Goal: Use online tool/utility: Utilize a website feature to perform a specific function

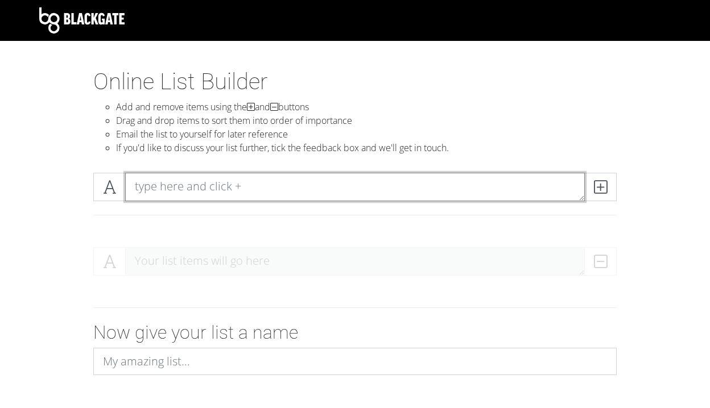
click at [224, 185] on textarea at bounding box center [355, 187] width 460 height 28
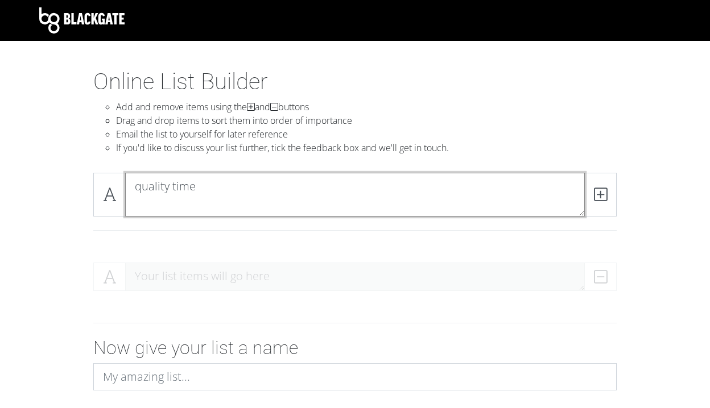
type textarea "quality time"
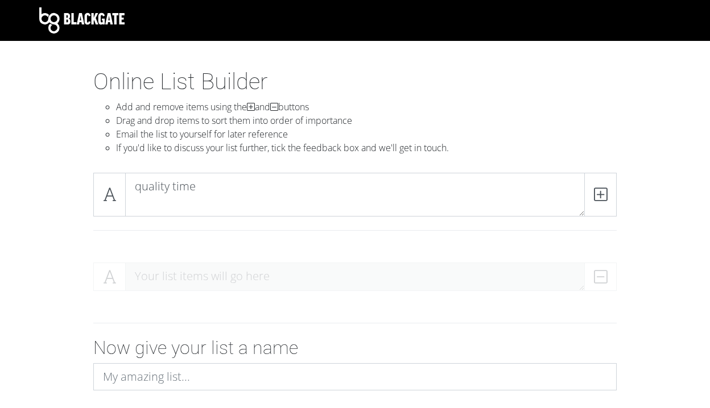
click at [213, 313] on div at bounding box center [355, 323] width 649 height 28
click at [212, 264] on div "Your list items will go here" at bounding box center [354, 282] width 523 height 38
click at [592, 191] on span at bounding box center [600, 195] width 32 height 44
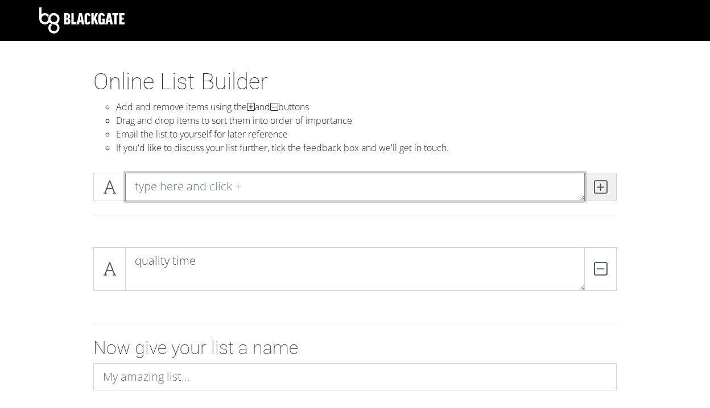
scroll to position [0, 0]
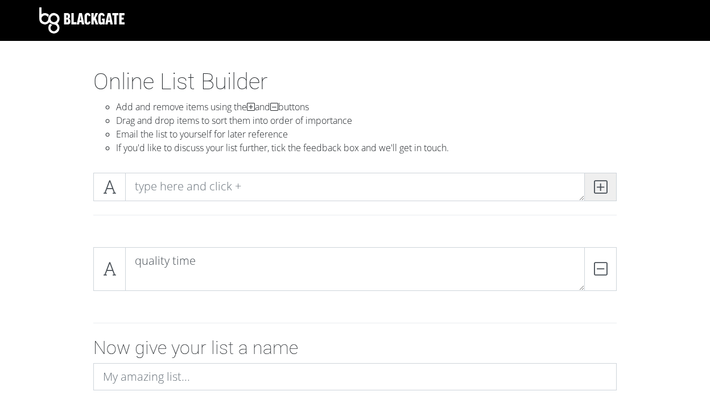
click at [595, 190] on icon at bounding box center [600, 186] width 13 height 11
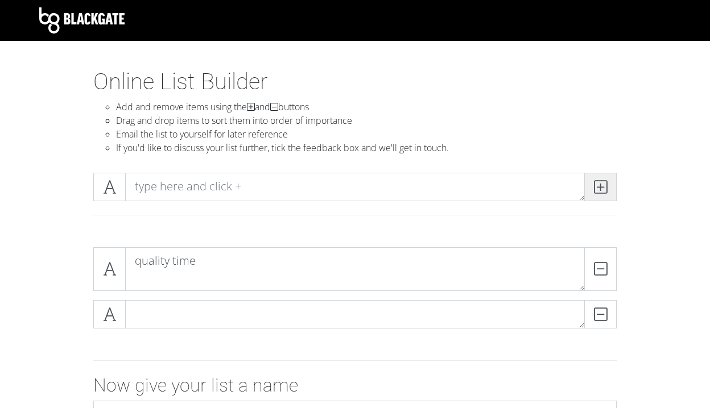
click at [595, 190] on icon at bounding box center [600, 186] width 13 height 11
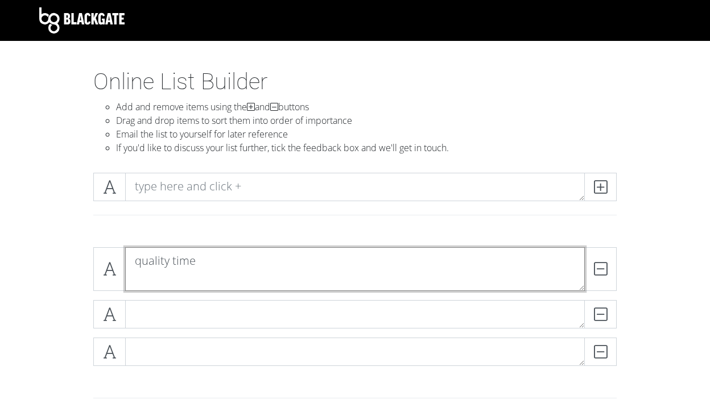
click at [186, 285] on textarea "quality time" at bounding box center [355, 269] width 460 height 44
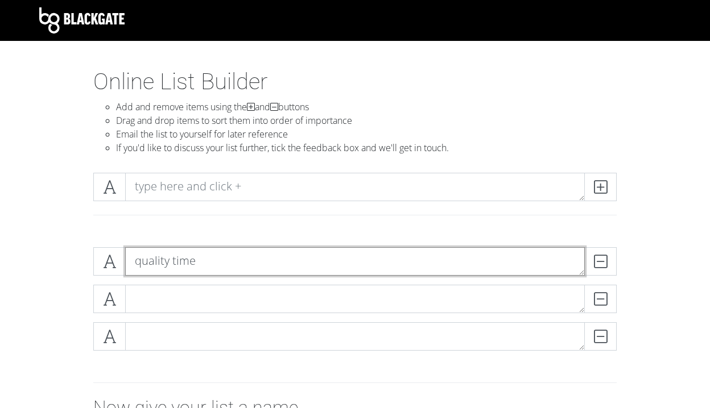
type textarea "quality time"
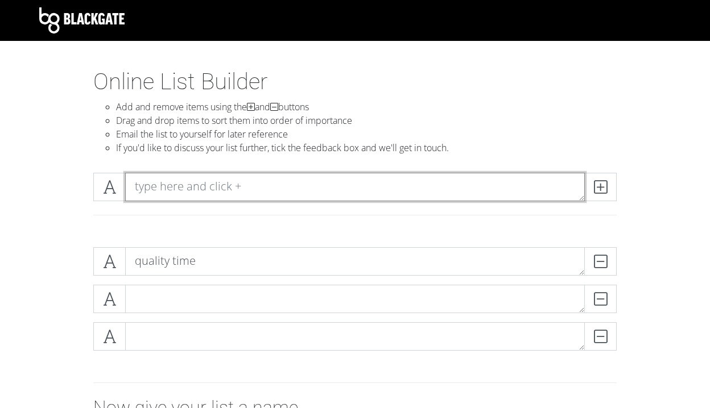
click at [193, 191] on textarea at bounding box center [355, 187] width 460 height 28
type textarea "words of affirmation"
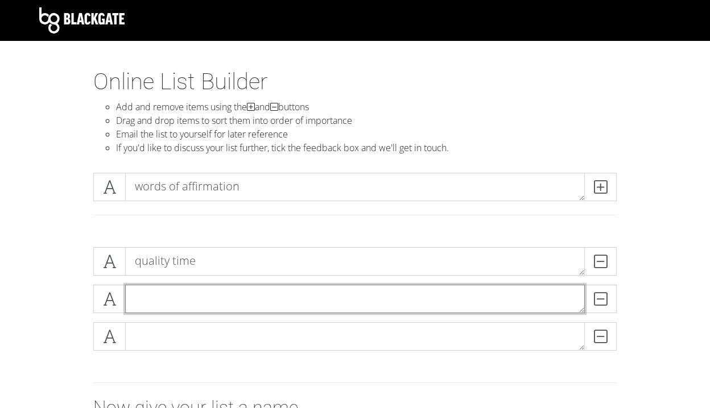
click at [393, 308] on textarea at bounding box center [355, 299] width 460 height 28
type textarea "gift giving"
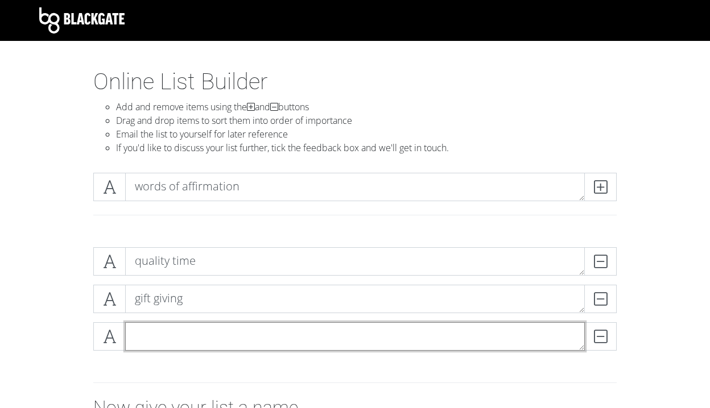
click at [337, 327] on textarea at bounding box center [355, 337] width 460 height 28
type textarea "acts of service"
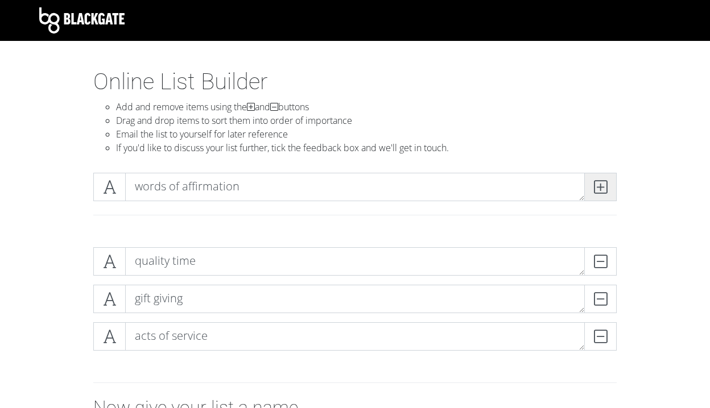
click at [602, 193] on icon at bounding box center [600, 186] width 13 height 11
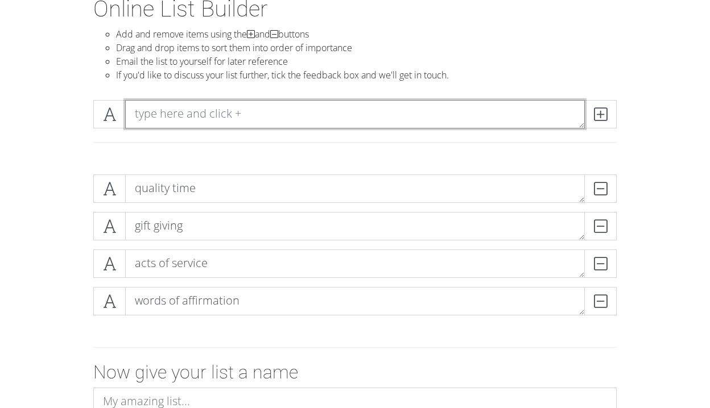
scroll to position [74, 0]
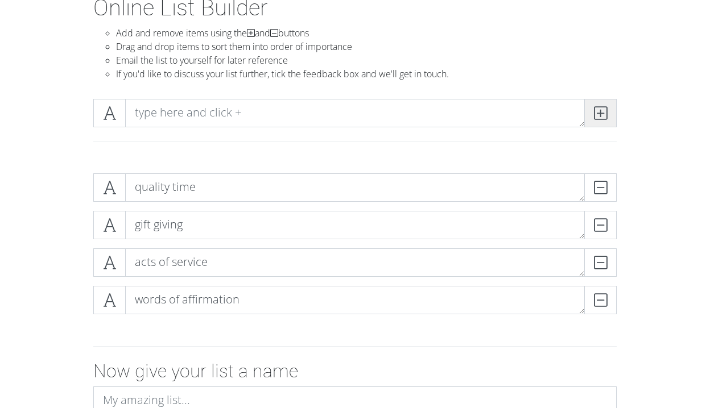
click at [599, 121] on span at bounding box center [600, 113] width 32 height 28
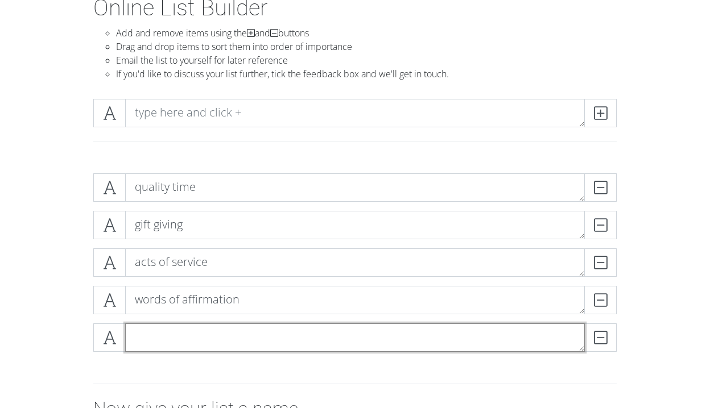
click at [178, 338] on textarea at bounding box center [355, 338] width 460 height 28
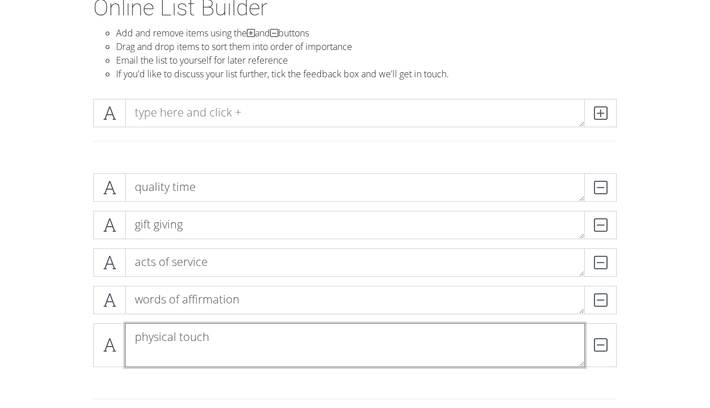
scroll to position [0, 0]
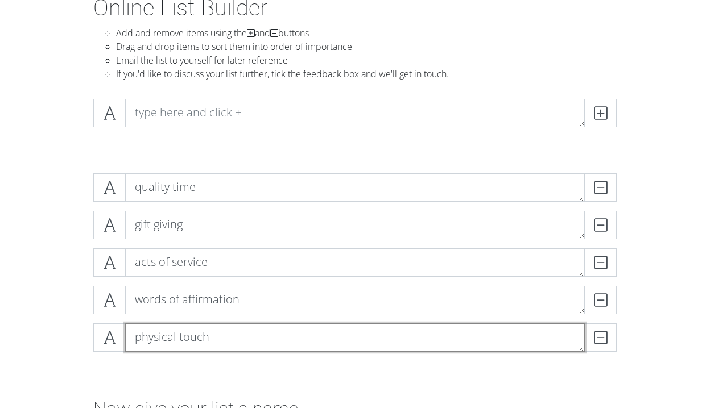
type textarea "physical touch"
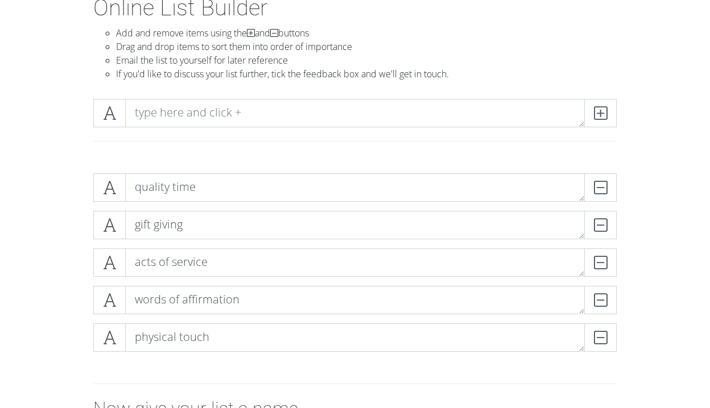
click at [705, 283] on form "quality time DELETE gift giving DELETE acts of service DELETE words of affirmat…" at bounding box center [355, 352] width 710 height 377
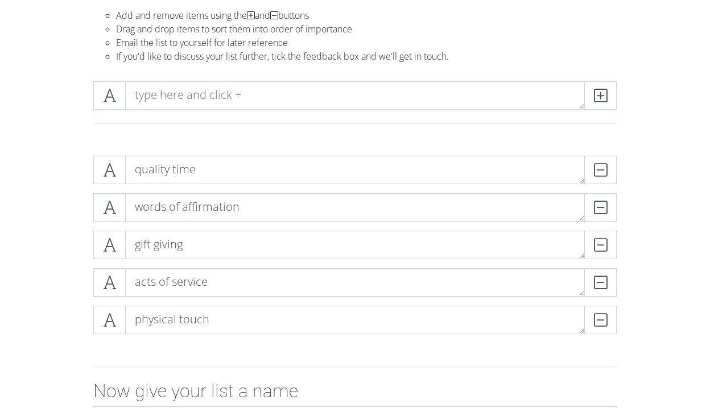
scroll to position [98, 0]
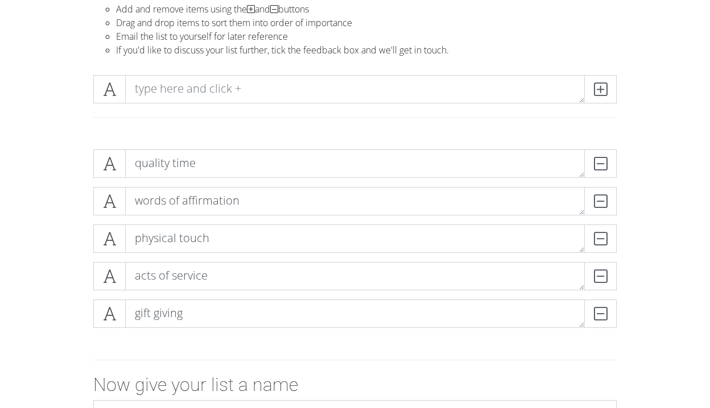
click at [109, 278] on icon at bounding box center [109, 276] width 13 height 11
click at [91, 314] on div "gift giving [PERSON_NAME]" at bounding box center [354, 314] width 529 height 28
click at [116, 159] on span at bounding box center [109, 164] width 32 height 28
click at [112, 189] on span at bounding box center [109, 201] width 32 height 28
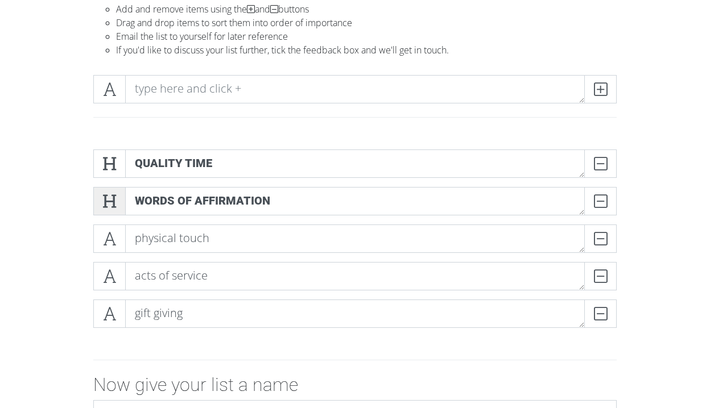
click at [113, 214] on span at bounding box center [109, 201] width 32 height 28
click at [113, 248] on span at bounding box center [109, 239] width 32 height 28
click at [113, 196] on icon at bounding box center [109, 201] width 13 height 11
click at [113, 274] on icon at bounding box center [109, 276] width 13 height 11
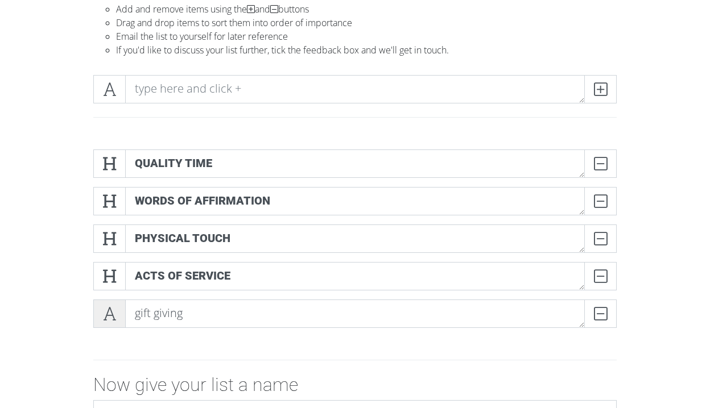
click at [113, 312] on icon at bounding box center [109, 313] width 13 height 11
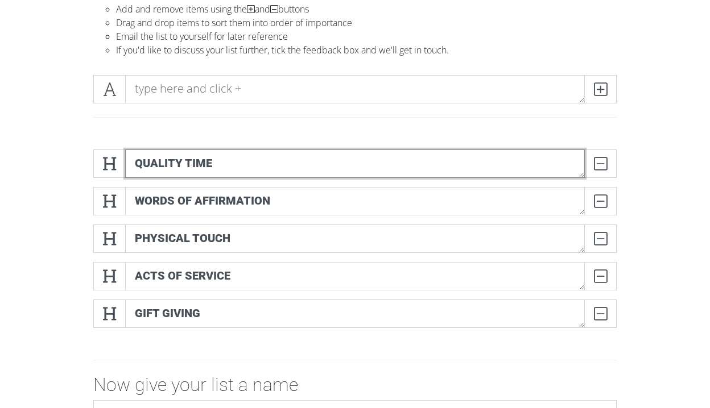
click at [177, 166] on textarea "quality time" at bounding box center [355, 164] width 460 height 28
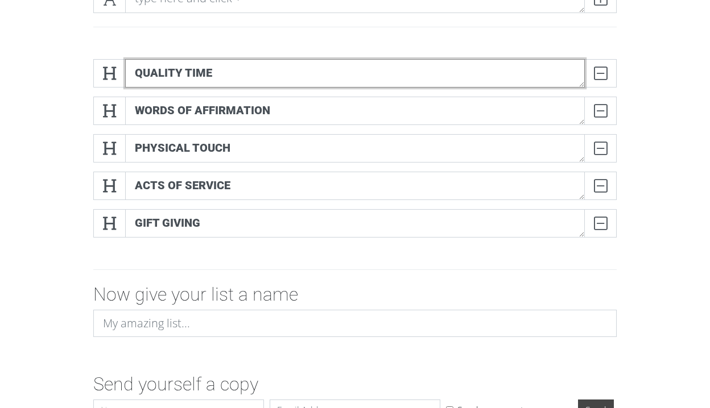
scroll to position [207, 0]
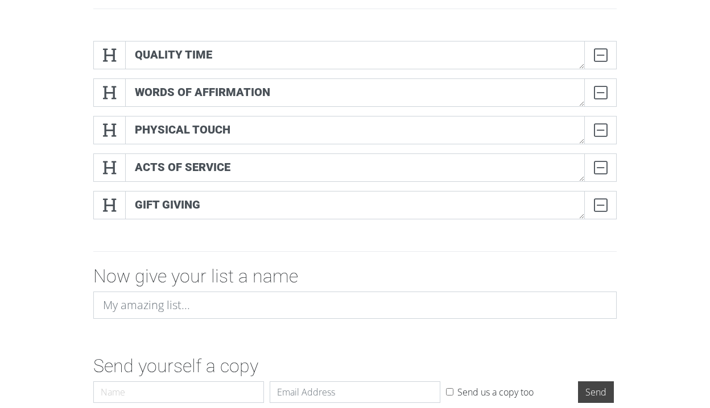
click at [276, 283] on h2 "Now give your list a name" at bounding box center [354, 277] width 523 height 22
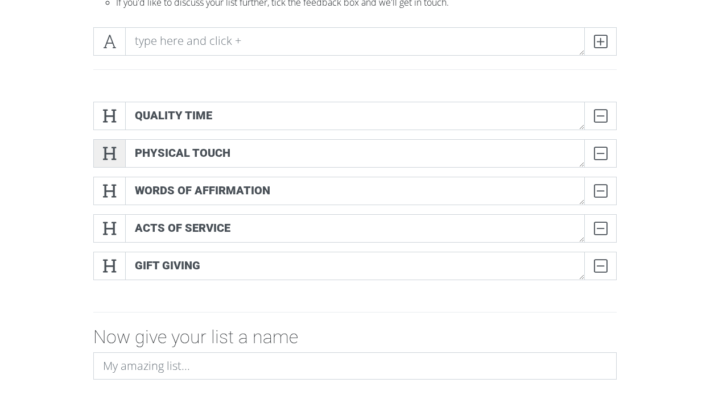
scroll to position [145, 0]
click at [119, 81] on div at bounding box center [355, 74] width 540 height 19
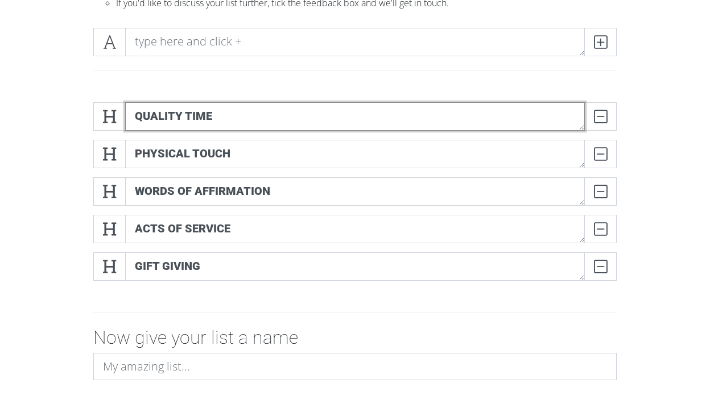
drag, startPoint x: 136, startPoint y: 114, endPoint x: 208, endPoint y: 110, distance: 72.3
click at [209, 111] on textarea "quality time" at bounding box center [355, 116] width 460 height 28
click at [208, 110] on textarea "quality time" at bounding box center [355, 116] width 460 height 28
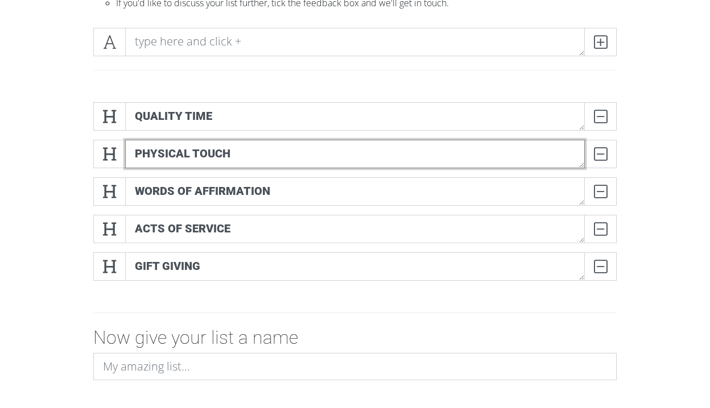
click at [186, 160] on textarea "physical touch" at bounding box center [355, 154] width 460 height 28
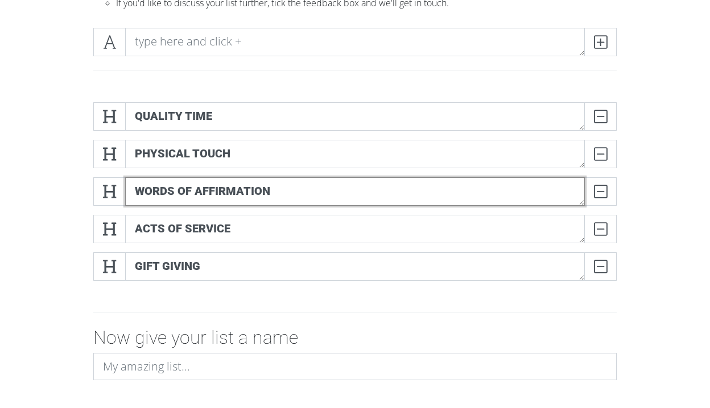
click at [192, 193] on textarea "words of affirmation" at bounding box center [355, 191] width 460 height 28
click at [175, 187] on textarea "gift giving" at bounding box center [355, 191] width 460 height 28
click at [169, 185] on textarea "gift giving" at bounding box center [355, 191] width 460 height 28
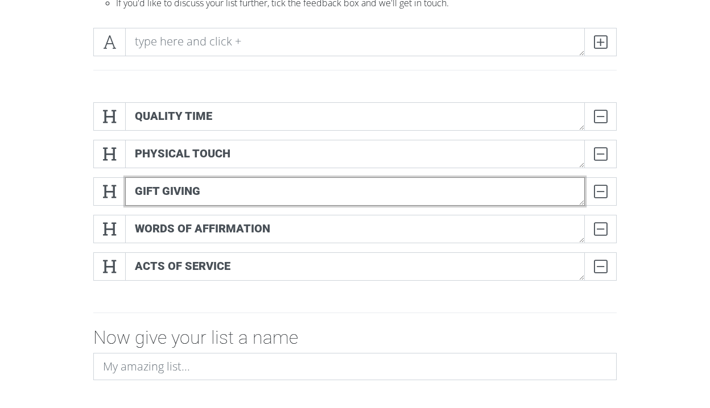
click at [169, 185] on textarea "gift giving" at bounding box center [355, 191] width 460 height 28
type textarea "gifts"
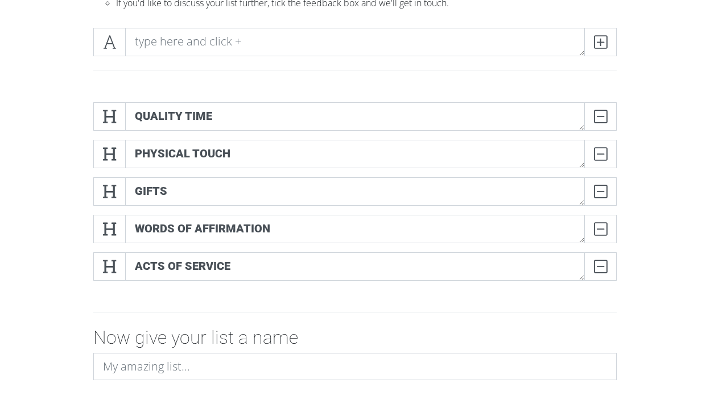
click at [172, 312] on div at bounding box center [355, 313] width 540 height 10
click at [122, 286] on div "words of affirmation DELETE" at bounding box center [354, 272] width 529 height 38
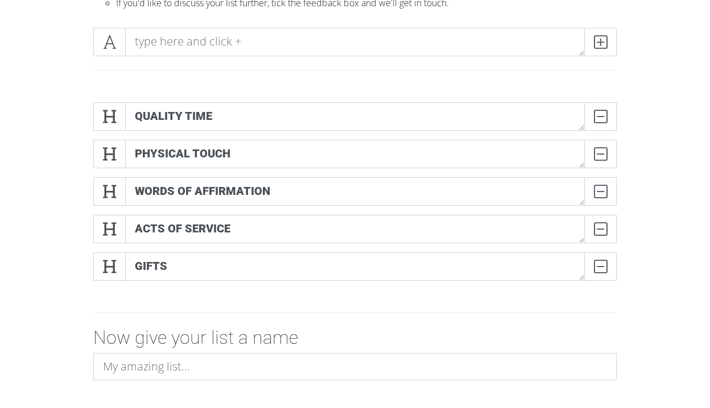
click at [140, 282] on div "gifts DELETE" at bounding box center [354, 272] width 529 height 38
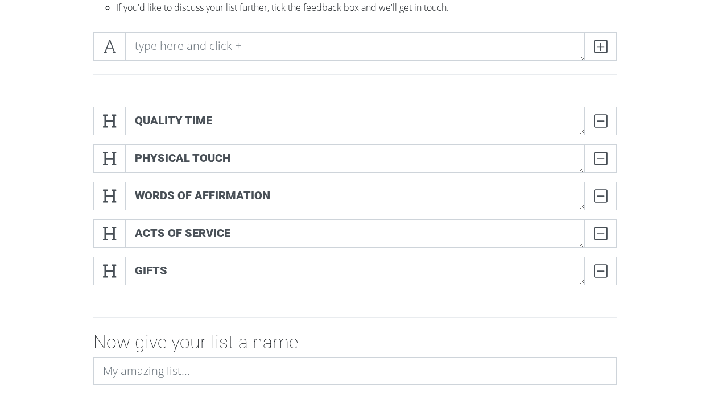
scroll to position [0, 0]
